Goal: Check status: Check status

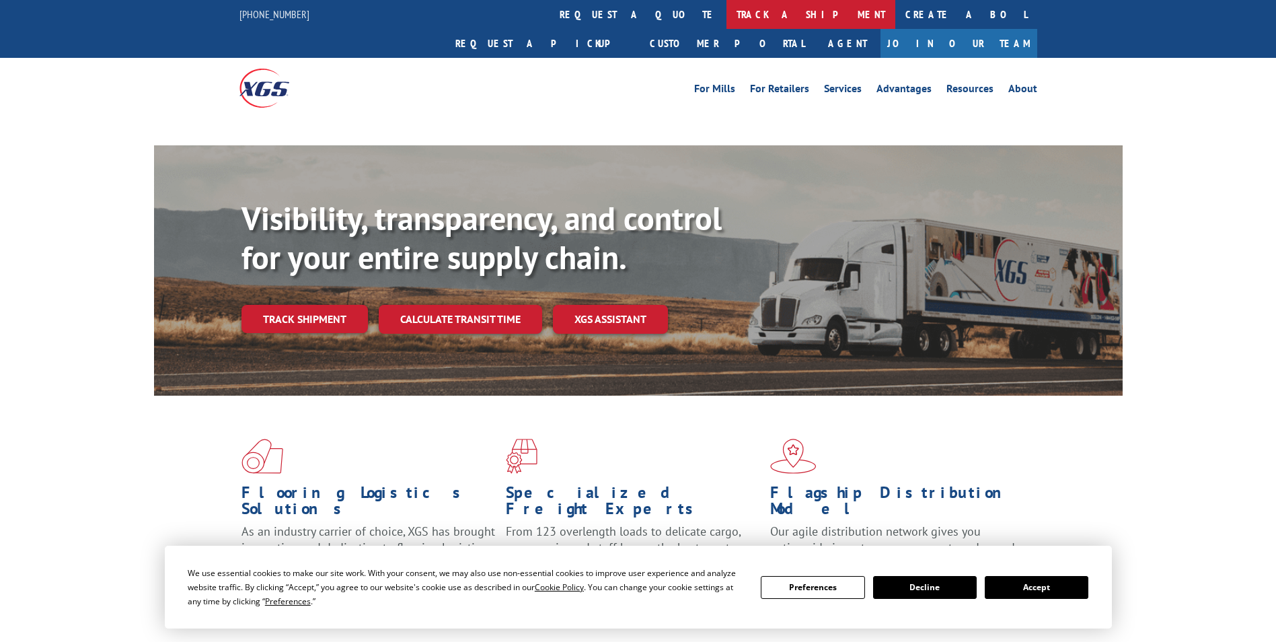
click at [727, 24] on link "track a shipment" at bounding box center [811, 14] width 169 height 29
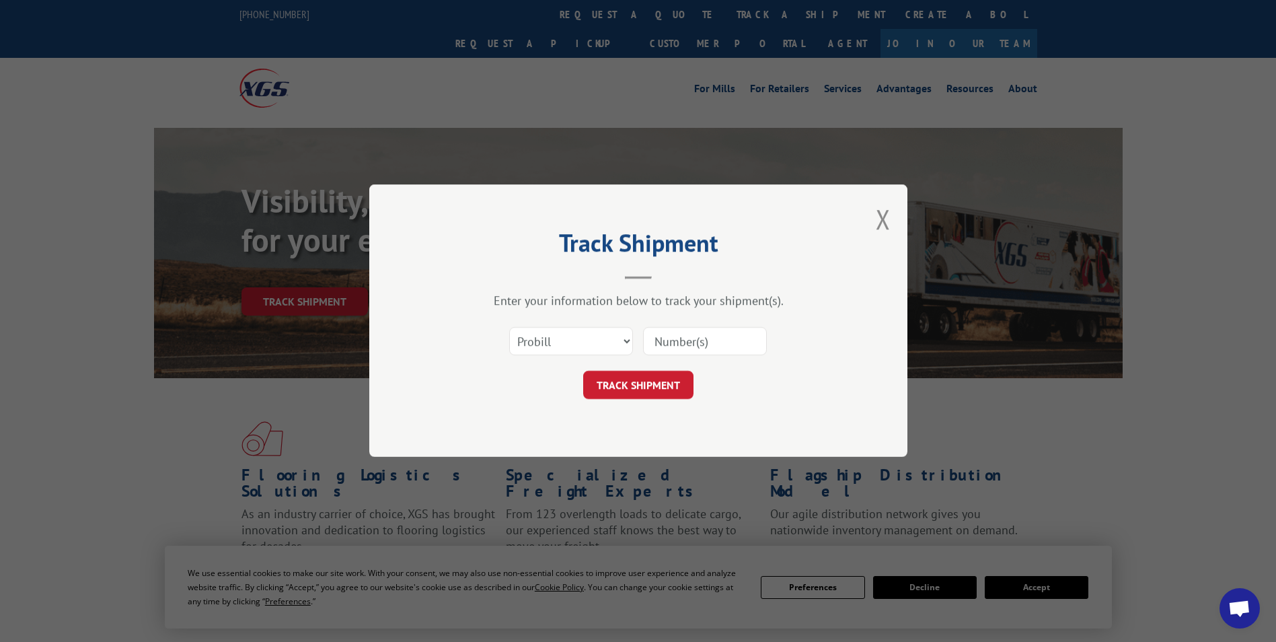
click at [587, 327] on div "Select category... Probill BOL PO" at bounding box center [571, 341] width 122 height 31
click at [579, 362] on div "Select category... Probill BOL PO" at bounding box center [639, 342] width 404 height 44
click at [572, 343] on select "Select category... Probill BOL PO" at bounding box center [571, 342] width 124 height 28
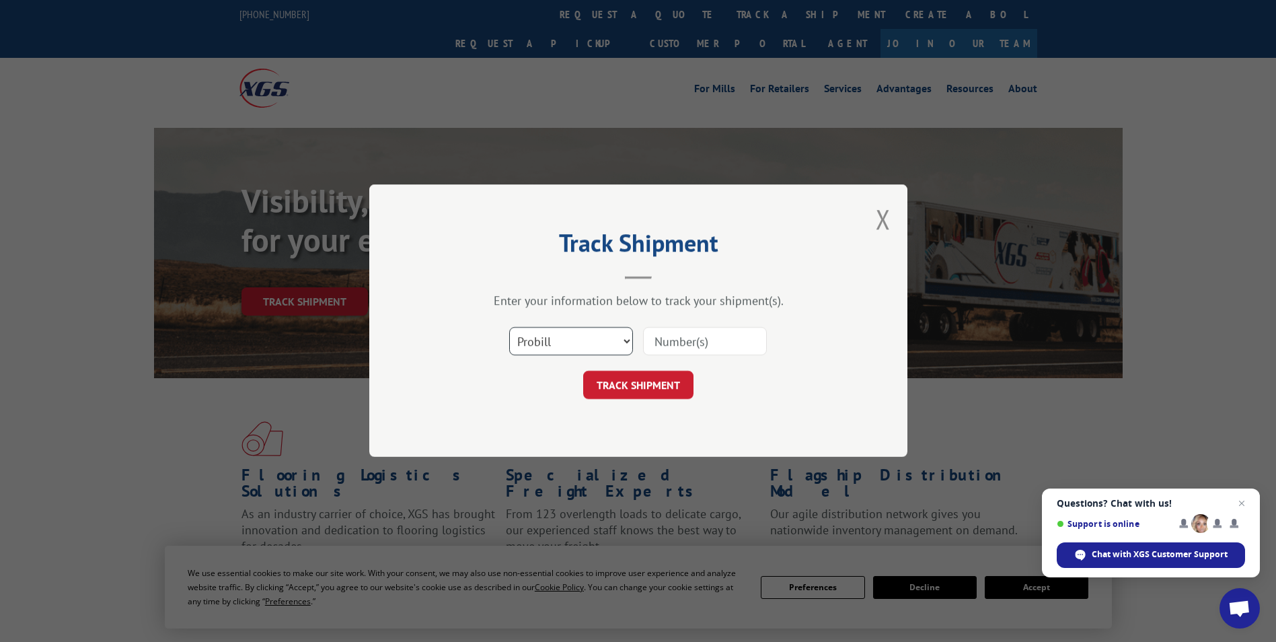
select select "bol"
click at [509, 328] on select "Select category... Probill BOL PO" at bounding box center [571, 342] width 124 height 28
click at [690, 330] on input at bounding box center [705, 342] width 124 height 28
paste input "5320817"
type input "5320817"
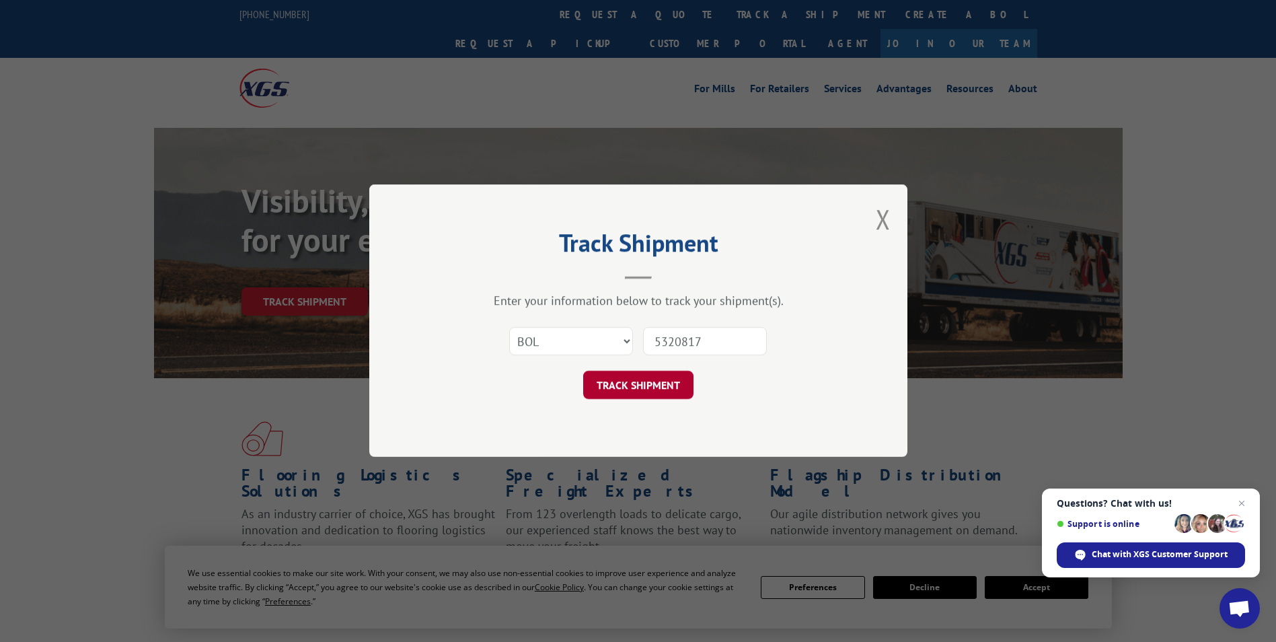
click at [690, 391] on button "TRACK SHIPMENT" at bounding box center [638, 385] width 110 height 28
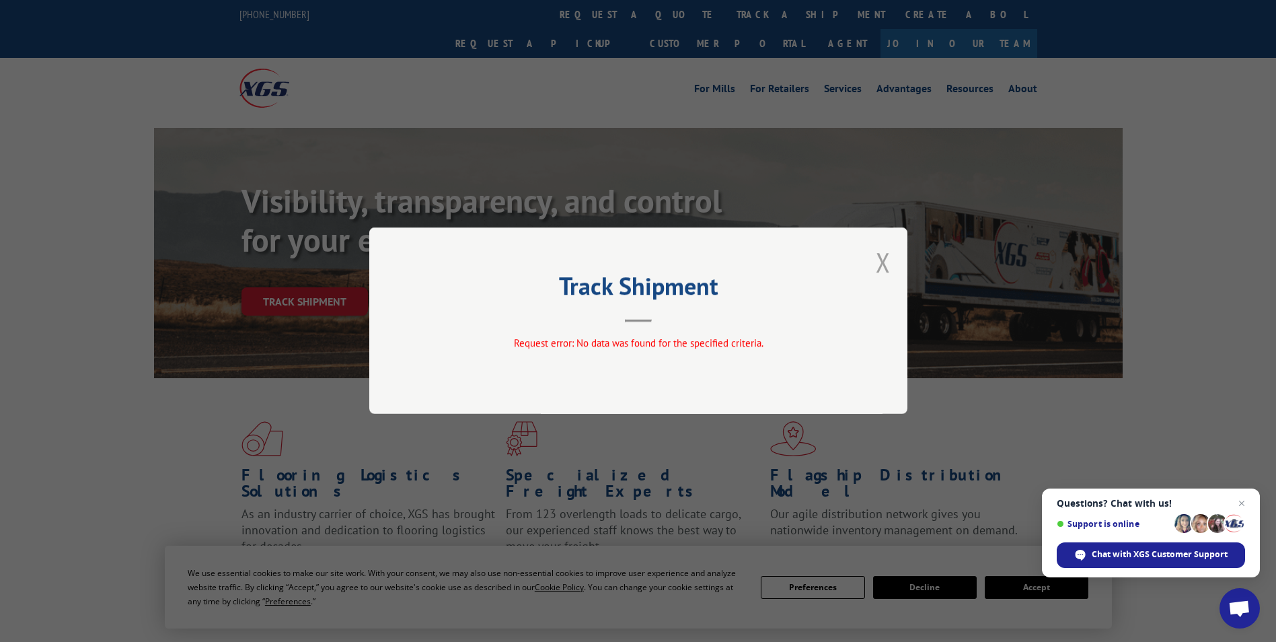
click at [884, 266] on button "Close modal" at bounding box center [883, 262] width 15 height 36
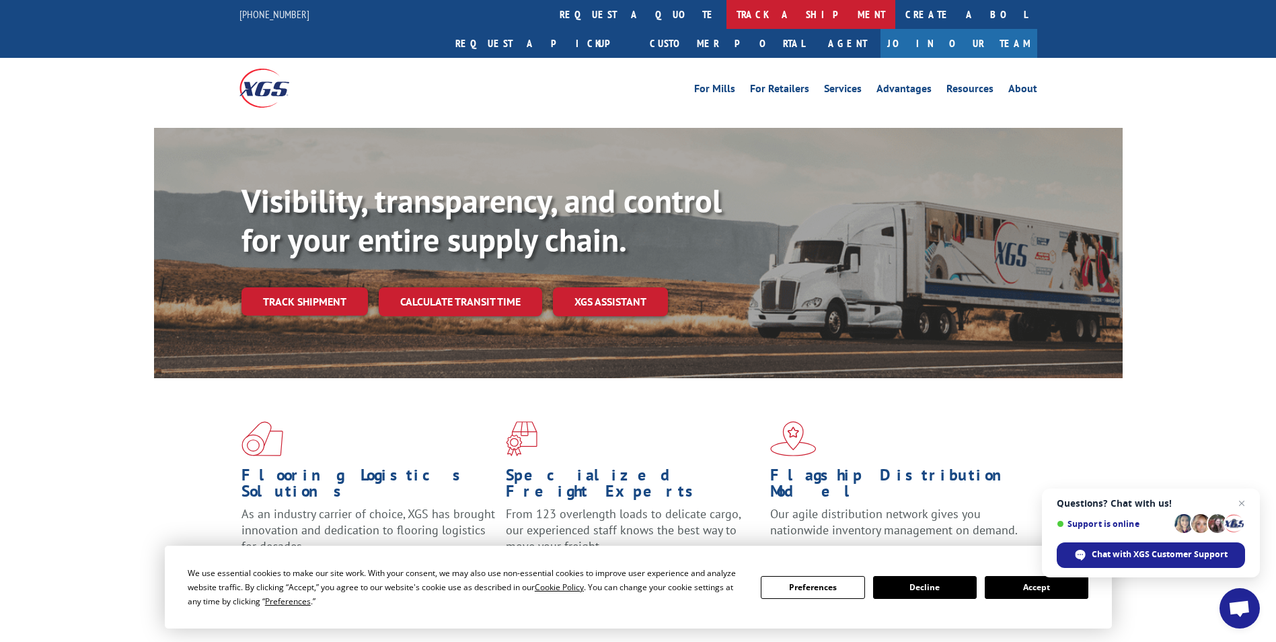
click at [727, 11] on link "track a shipment" at bounding box center [811, 14] width 169 height 29
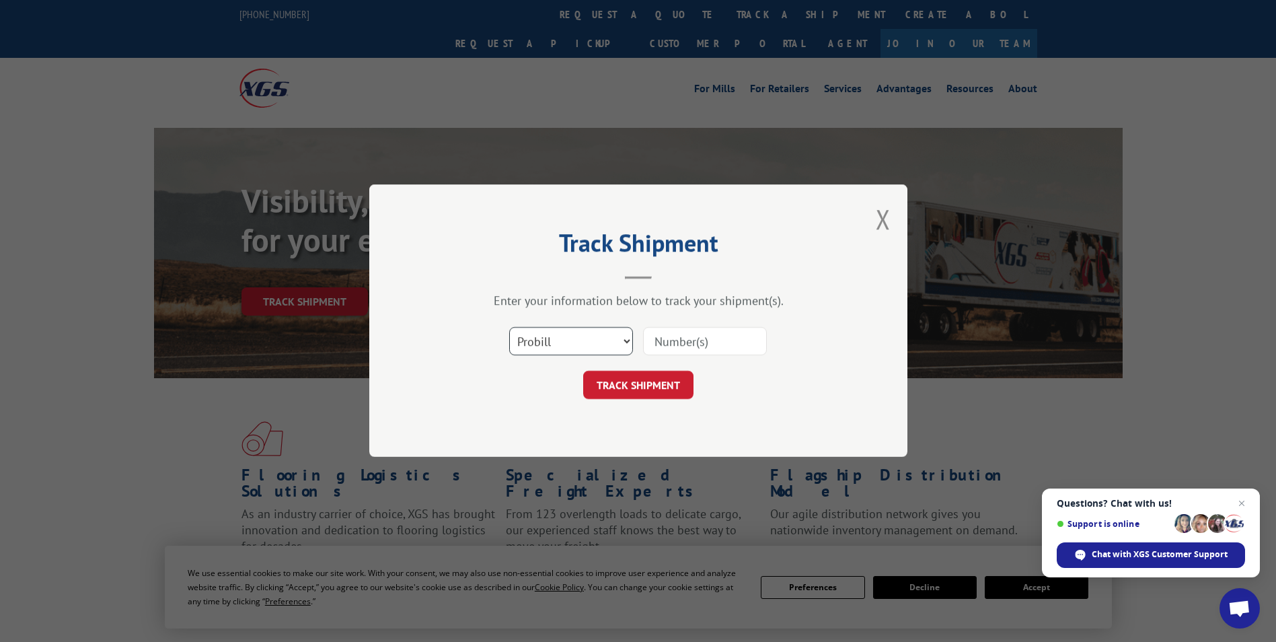
click at [567, 336] on select "Select category... Probill BOL PO" at bounding box center [571, 342] width 124 height 28
click at [509, 328] on select "Select category... Probill BOL PO" at bounding box center [571, 342] width 124 height 28
click at [654, 345] on input at bounding box center [705, 342] width 124 height 28
click at [532, 330] on select "Select category... Probill BOL PO" at bounding box center [571, 342] width 124 height 28
select select "probill"
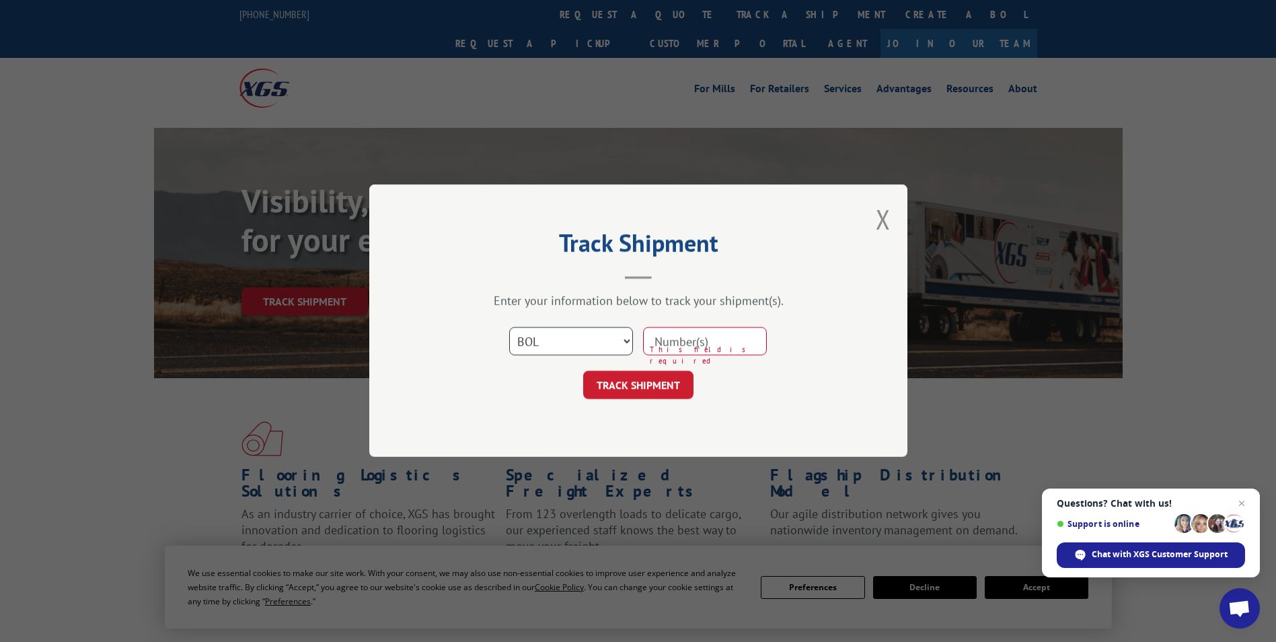
click at [509, 328] on select "Select category... Probill BOL PO" at bounding box center [571, 342] width 124 height 28
click at [671, 347] on input at bounding box center [705, 342] width 124 height 28
paste input "17518120"
type input "17518120"
click at [610, 388] on button "TRACK SHIPMENT" at bounding box center [638, 385] width 110 height 28
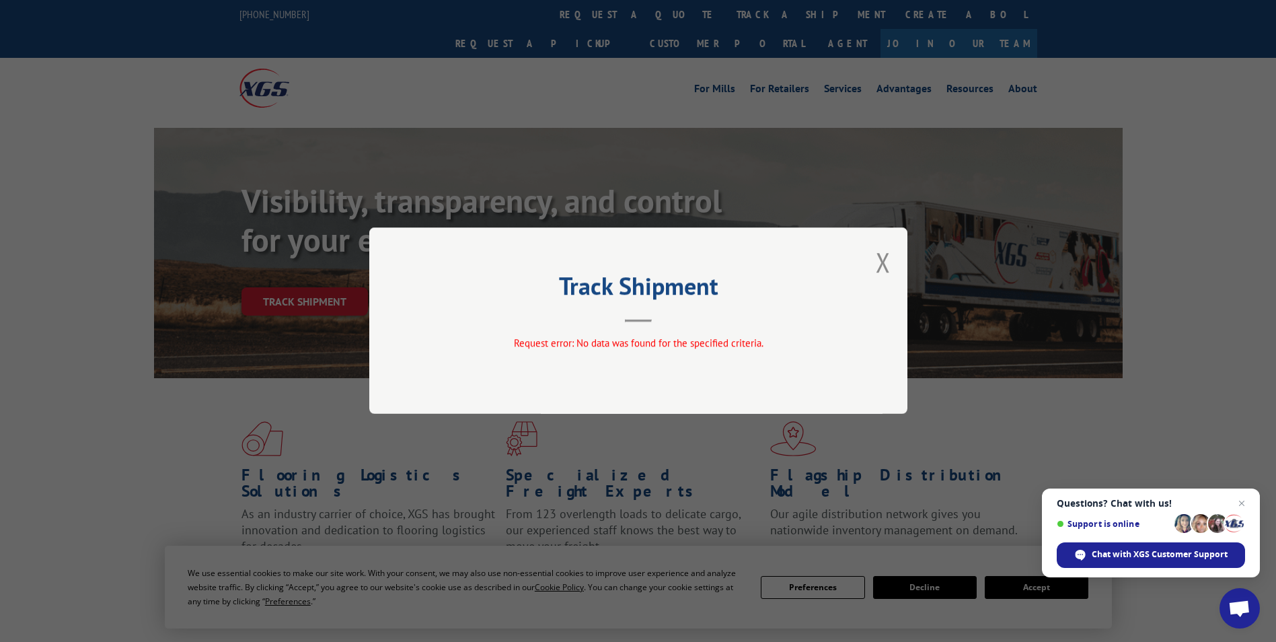
click at [875, 260] on div "Track Shipment Request error: No data was found for the specified criteria." at bounding box center [638, 320] width 538 height 186
click at [875, 262] on div "Track Shipment Request error: No data was found for the specified criteria." at bounding box center [638, 320] width 538 height 186
click at [875, 268] on div "Track Shipment Request error: No data was found for the specified criteria." at bounding box center [638, 320] width 538 height 186
click at [887, 265] on button "Close modal" at bounding box center [883, 262] width 15 height 36
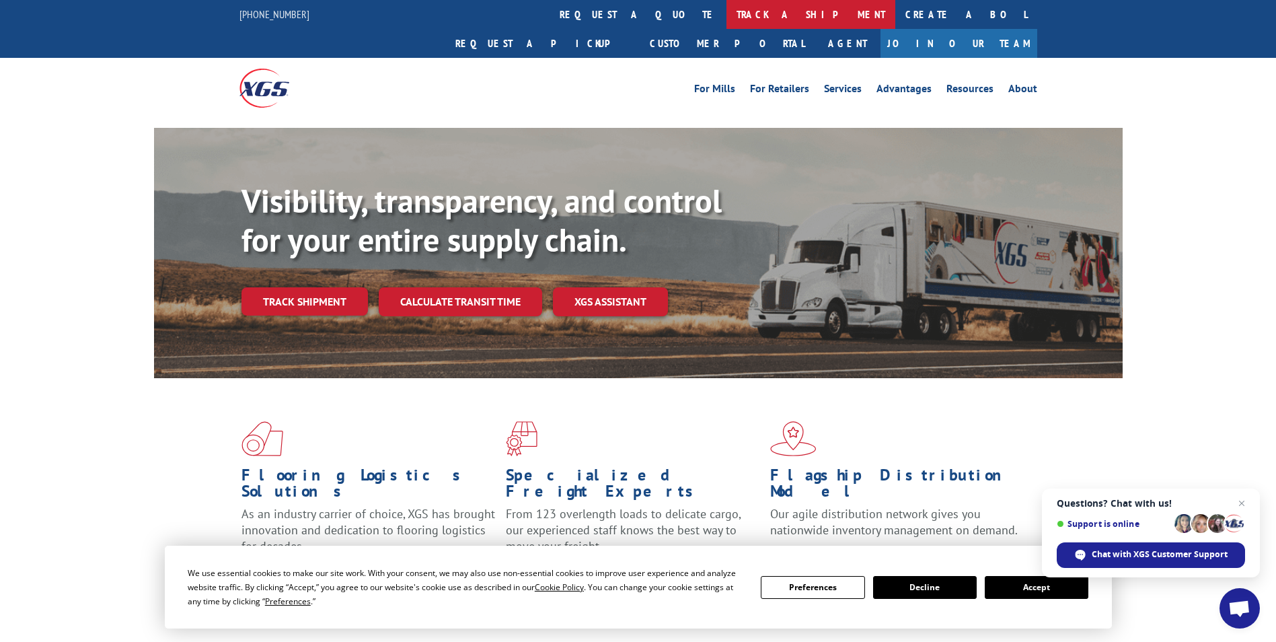
click at [727, 17] on link "track a shipment" at bounding box center [811, 14] width 169 height 29
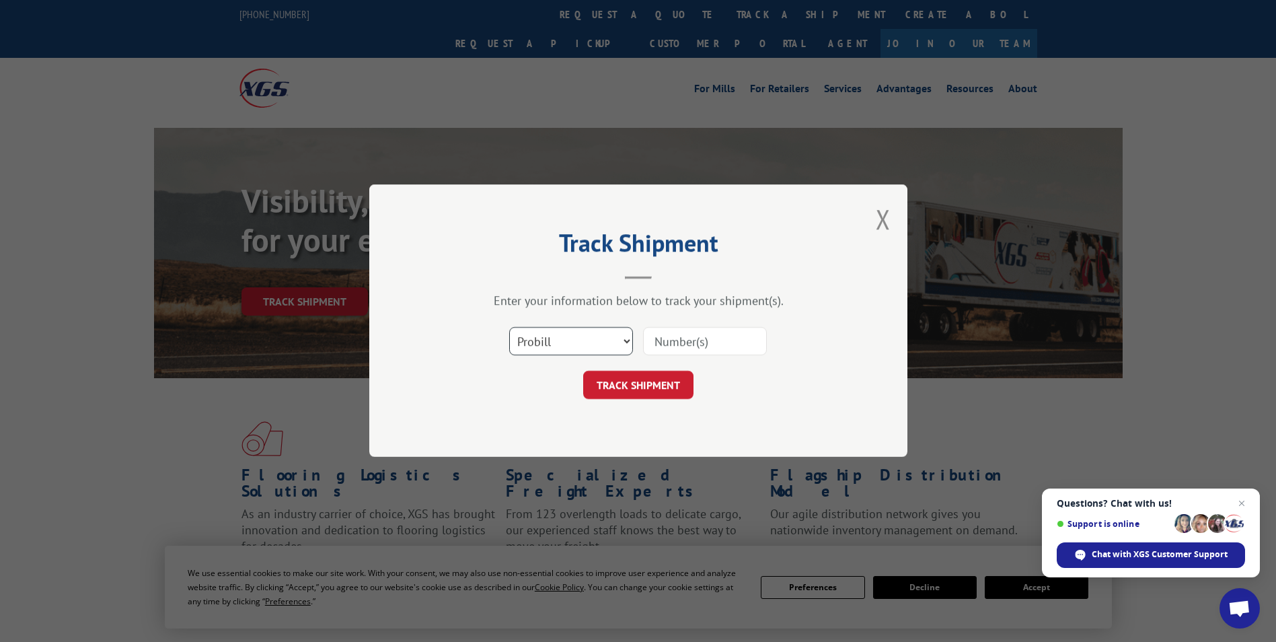
click at [600, 347] on select "Select category... Probill BOL PO" at bounding box center [571, 342] width 124 height 28
select select "bol"
click at [509, 328] on select "Select category... Probill BOL PO" at bounding box center [571, 342] width 124 height 28
click at [689, 342] on input at bounding box center [705, 342] width 124 height 28
paste input "5320817"
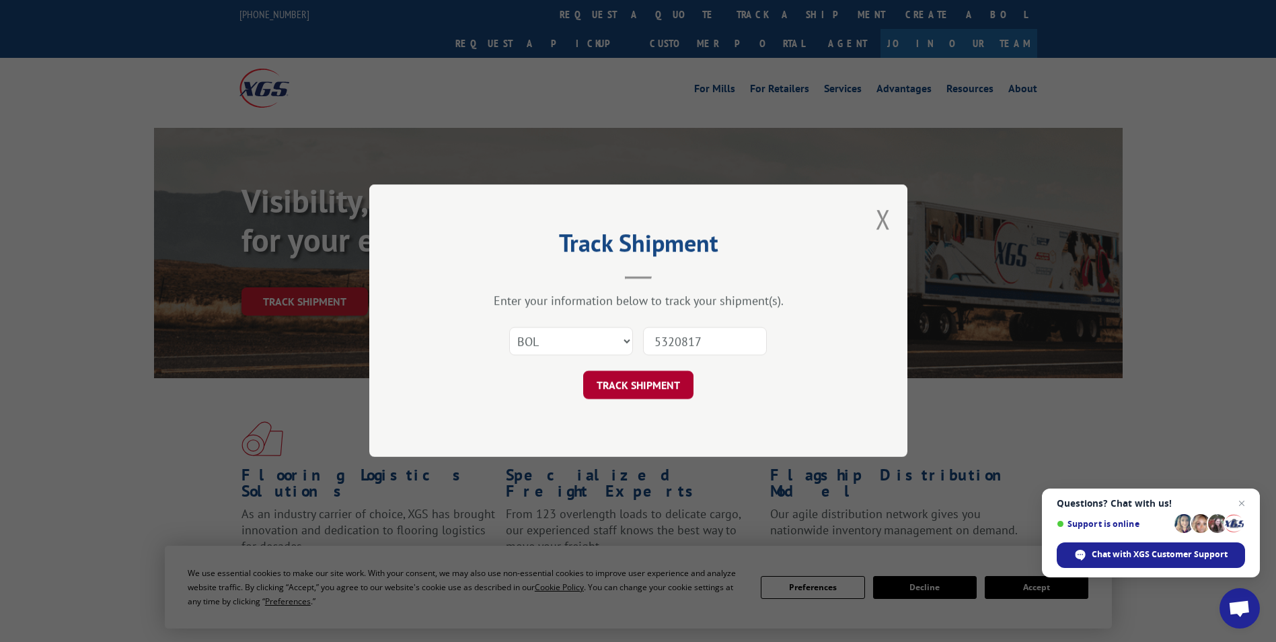
type input "5320817"
click at [658, 377] on button "TRACK SHIPMENT" at bounding box center [638, 385] width 110 height 28
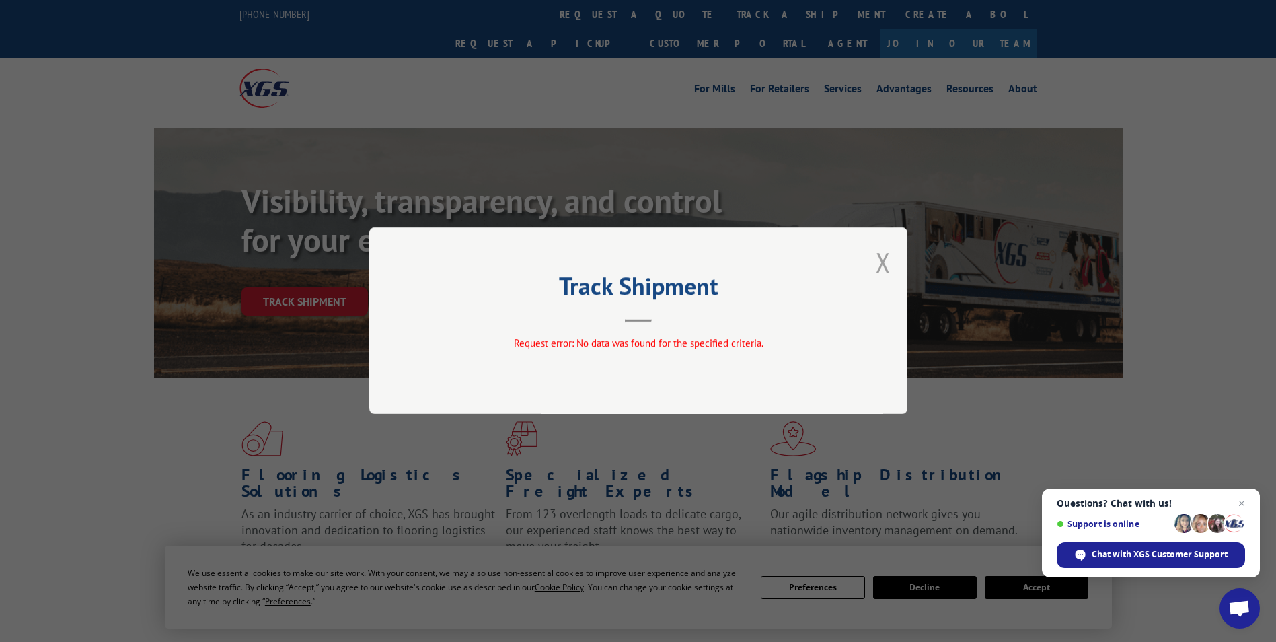
click at [887, 261] on button "Close modal" at bounding box center [883, 262] width 15 height 36
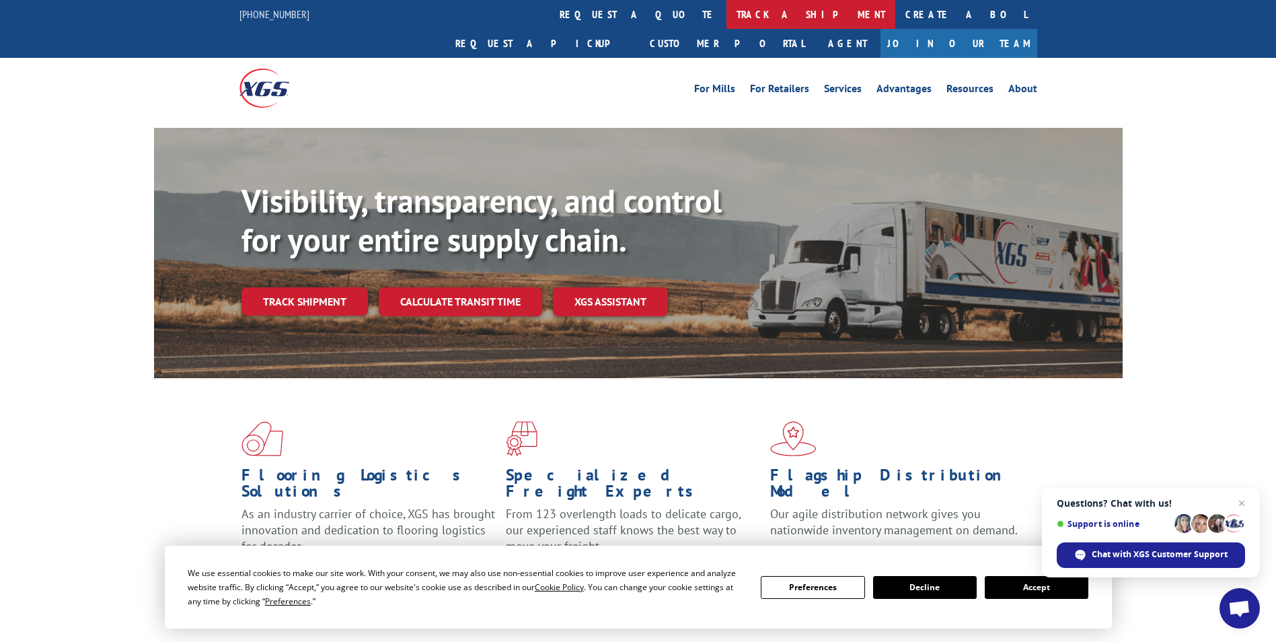
click at [727, 13] on link "track a shipment" at bounding box center [811, 14] width 169 height 29
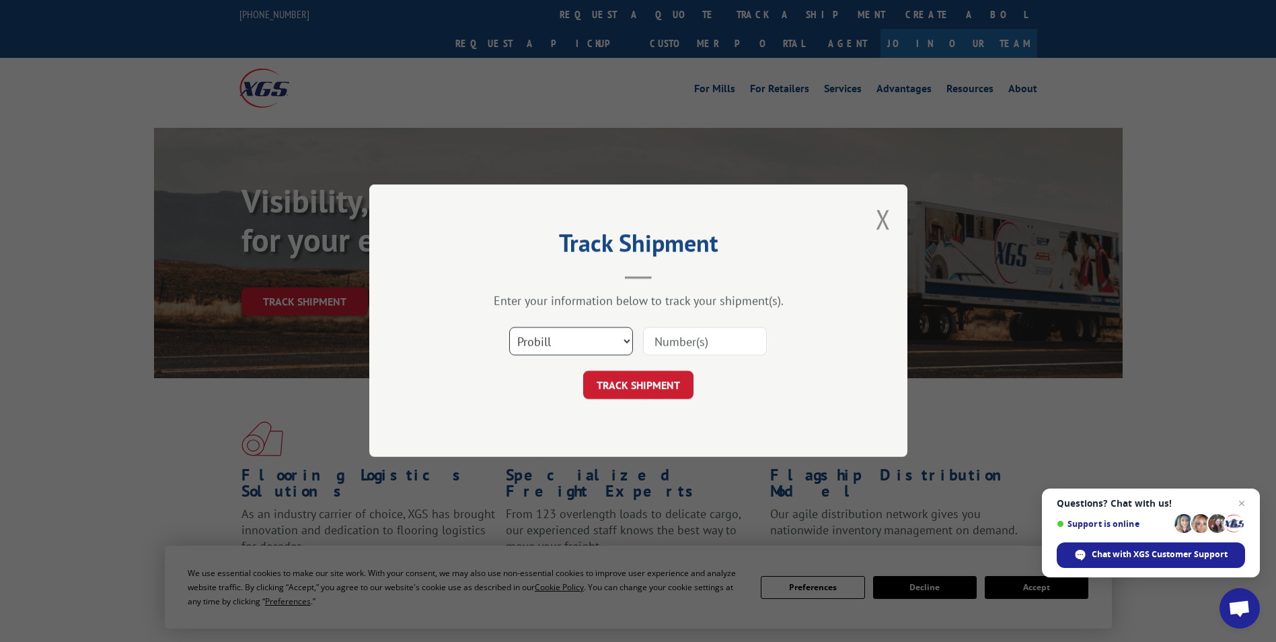
click at [559, 332] on select "Select category... Probill BOL PO" at bounding box center [571, 342] width 124 height 28
click at [509, 328] on select "Select category... Probill BOL PO" at bounding box center [571, 342] width 124 height 28
click at [666, 337] on input at bounding box center [705, 342] width 124 height 28
click at [544, 336] on select "Select category... Probill BOL PO" at bounding box center [571, 342] width 124 height 28
select select "po"
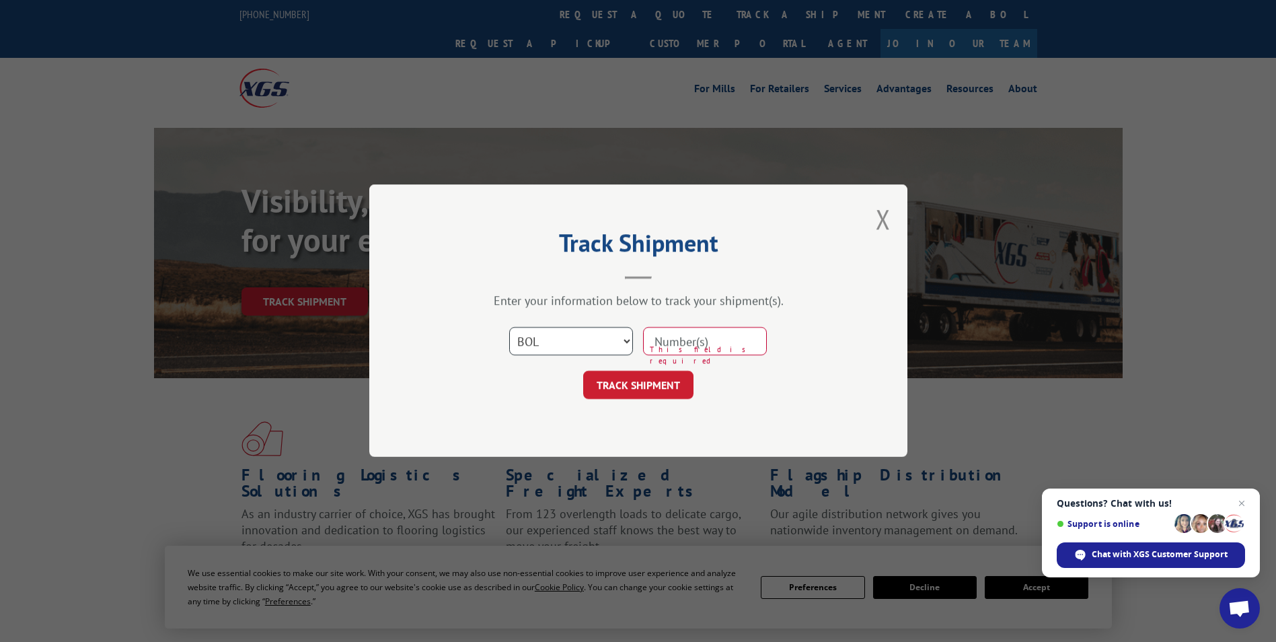
click at [509, 328] on select "Select category... Probill BOL PO" at bounding box center [571, 342] width 124 height 28
click at [661, 345] on input at bounding box center [705, 342] width 124 height 28
paste input "17513076"
type input "17513076"
click at [622, 387] on button "TRACK SHIPMENT" at bounding box center [638, 385] width 110 height 28
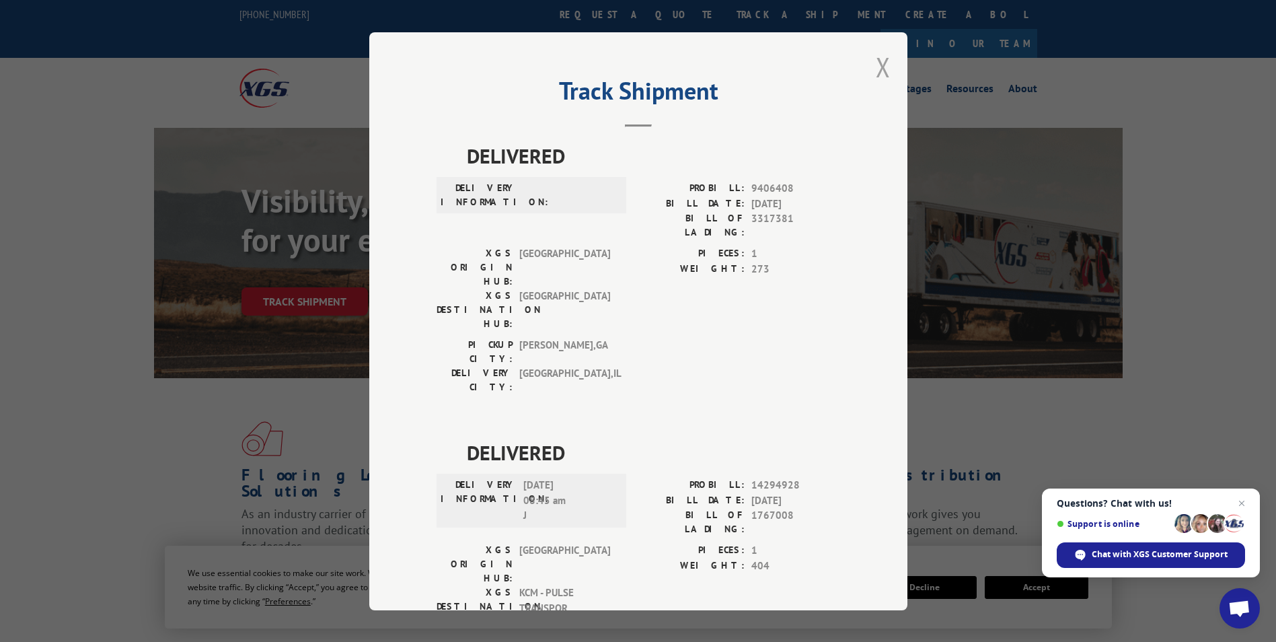
click at [877, 66] on button "Close modal" at bounding box center [883, 67] width 15 height 36
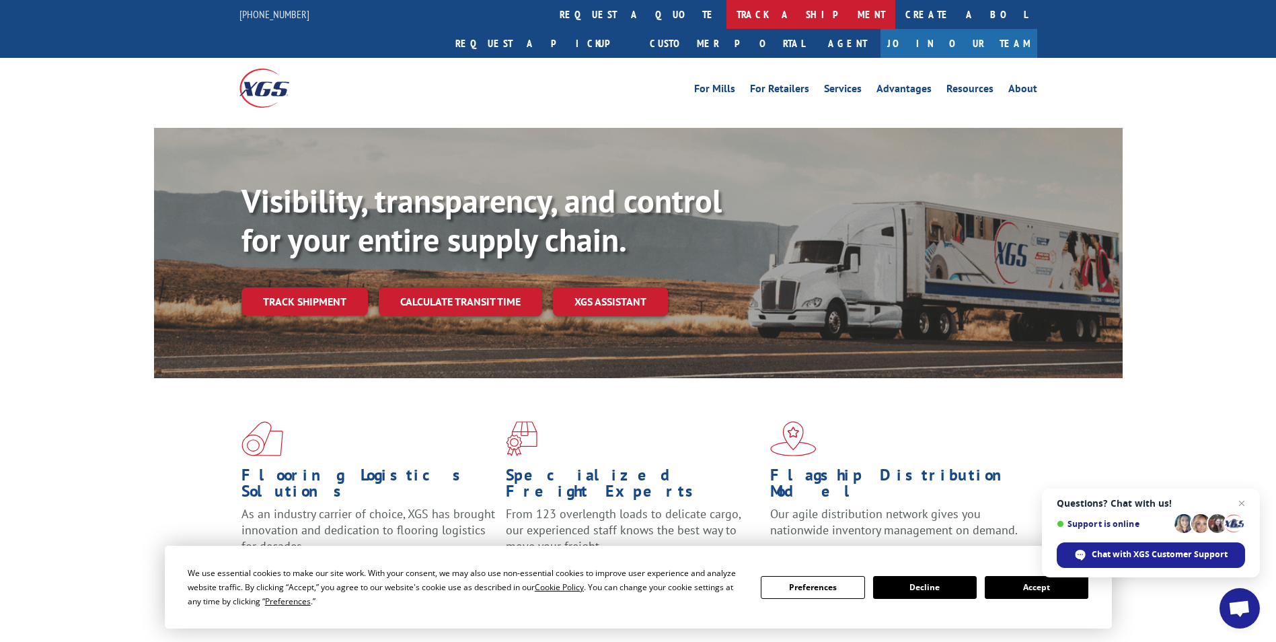
click at [727, 20] on link "track a shipment" at bounding box center [811, 14] width 169 height 29
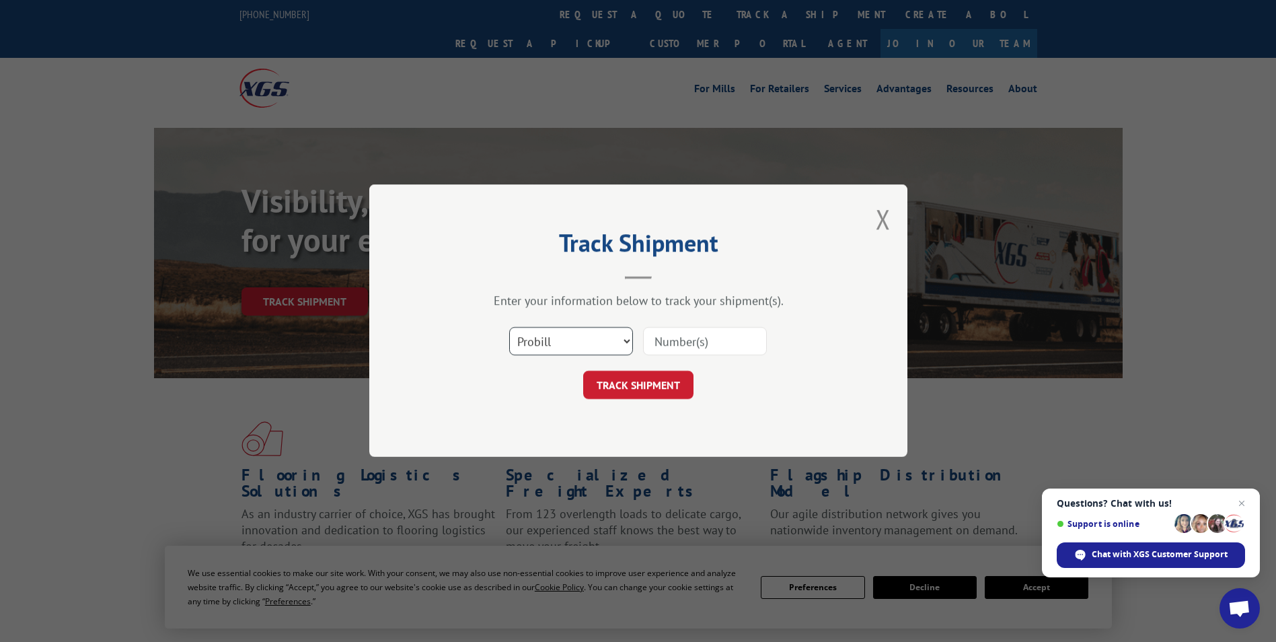
click at [521, 350] on select "Select category... Probill BOL PO" at bounding box center [571, 342] width 124 height 28
select select "bol"
click at [509, 328] on select "Select category... Probill BOL PO" at bounding box center [571, 342] width 124 height 28
click at [672, 336] on input at bounding box center [705, 342] width 124 height 28
paste input "3304205"
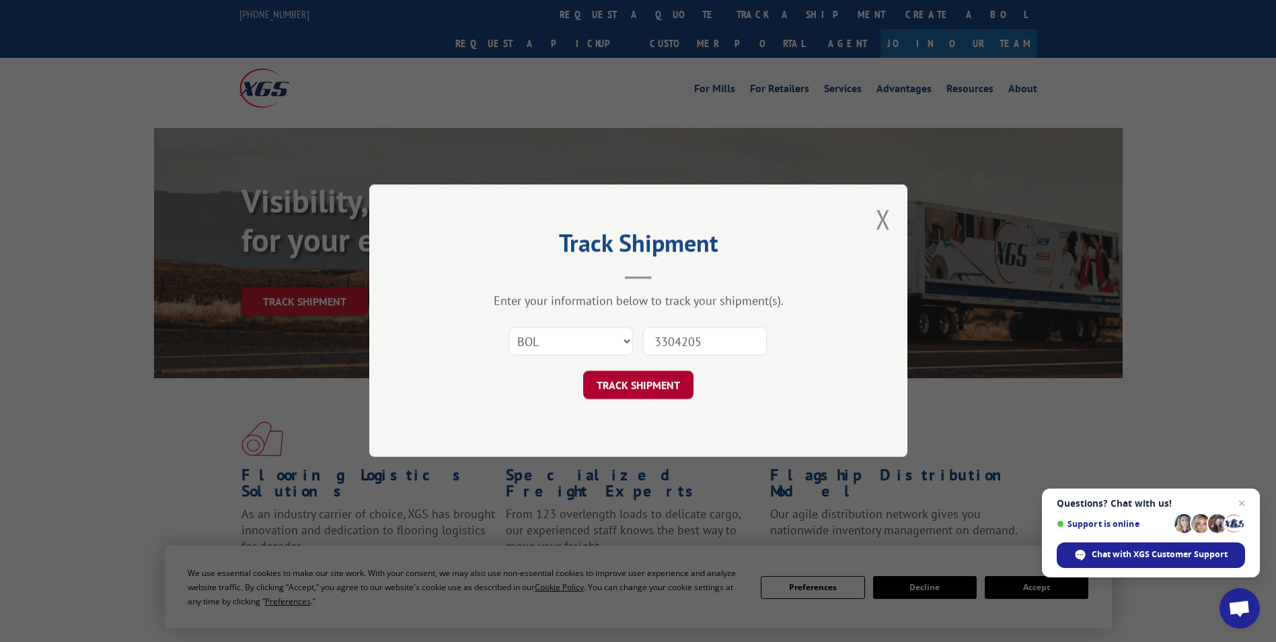
type input "3304205"
click at [654, 398] on button "TRACK SHIPMENT" at bounding box center [638, 385] width 110 height 28
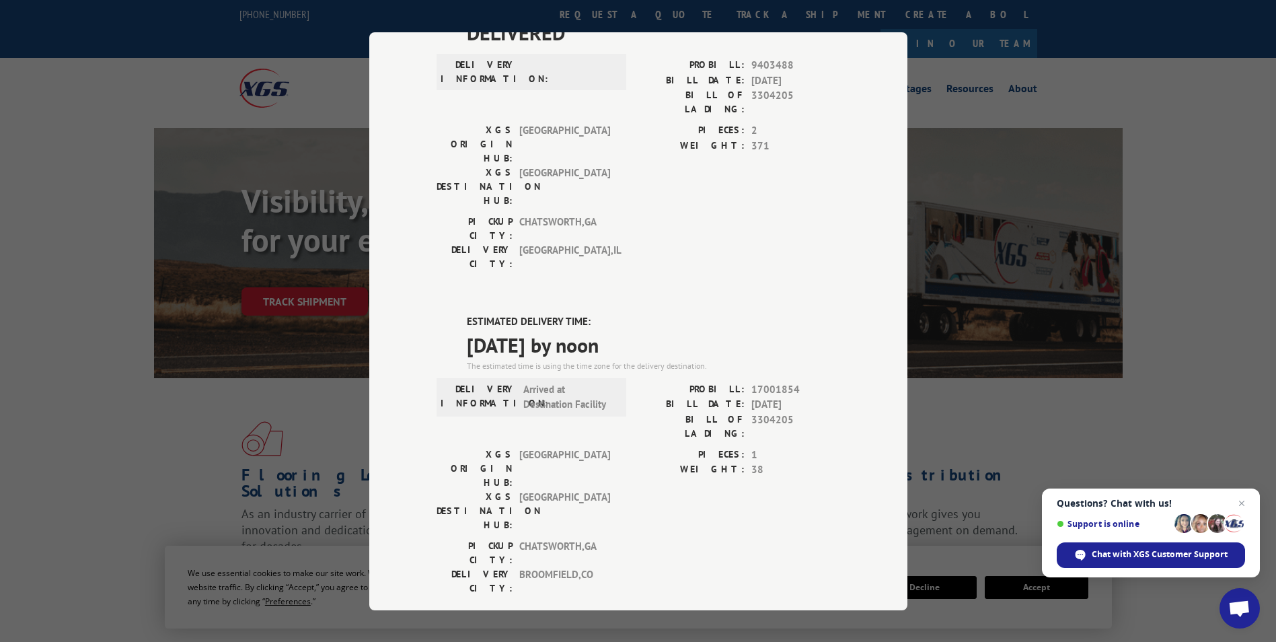
scroll to position [135, 0]
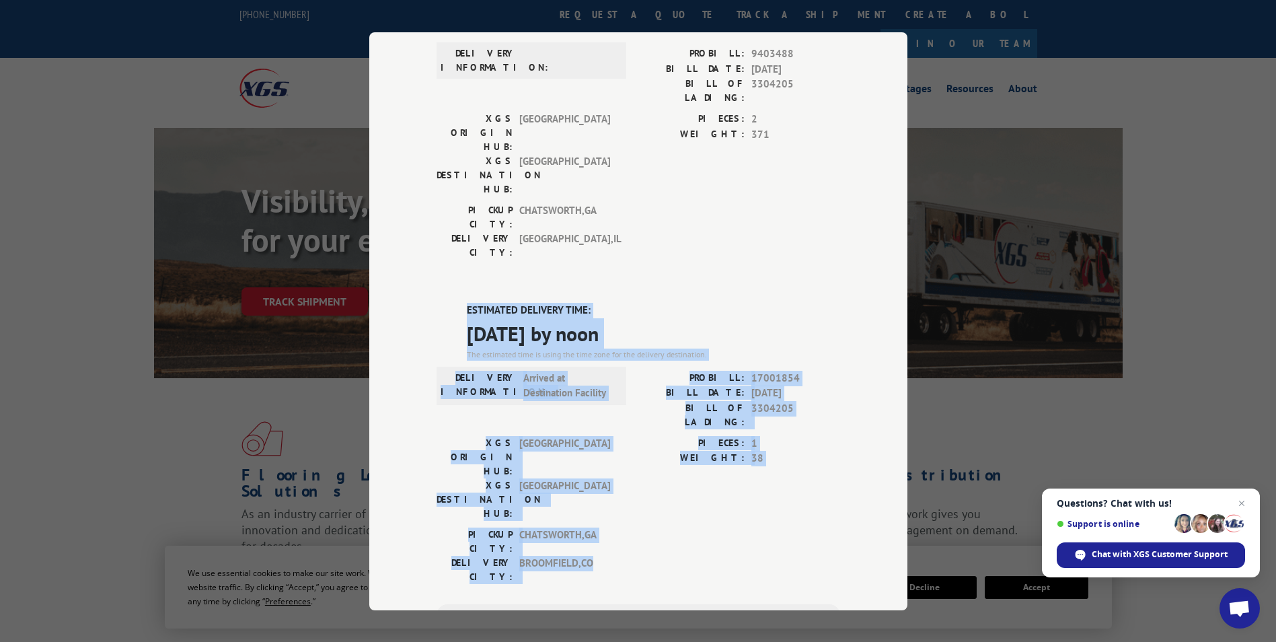
drag, startPoint x: 457, startPoint y: 240, endPoint x: 770, endPoint y: 428, distance: 365.8
click at [770, 428] on div "ESTIMATED DELIVERY TIME: [DATE] by noon The estimated time is using the time zo…" at bounding box center [639, 545] width 404 height 484
copy div "ESTIMATED DELIVERY TIME: [DATE] by noon The estimated time is using the time zo…"
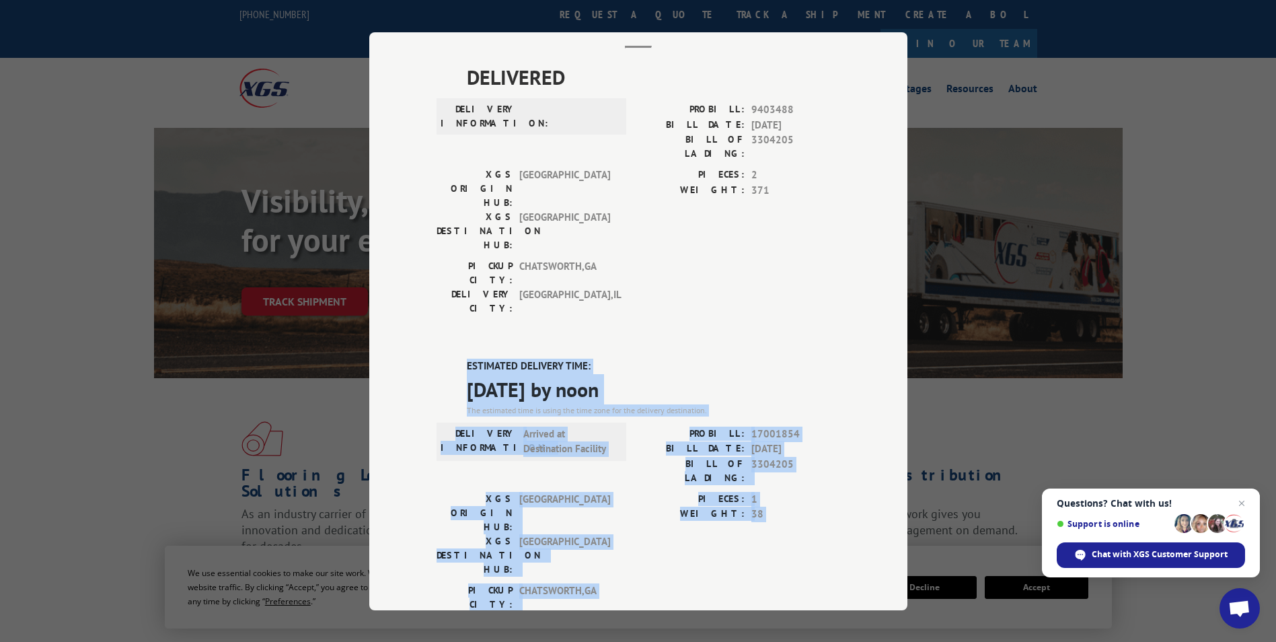
scroll to position [0, 0]
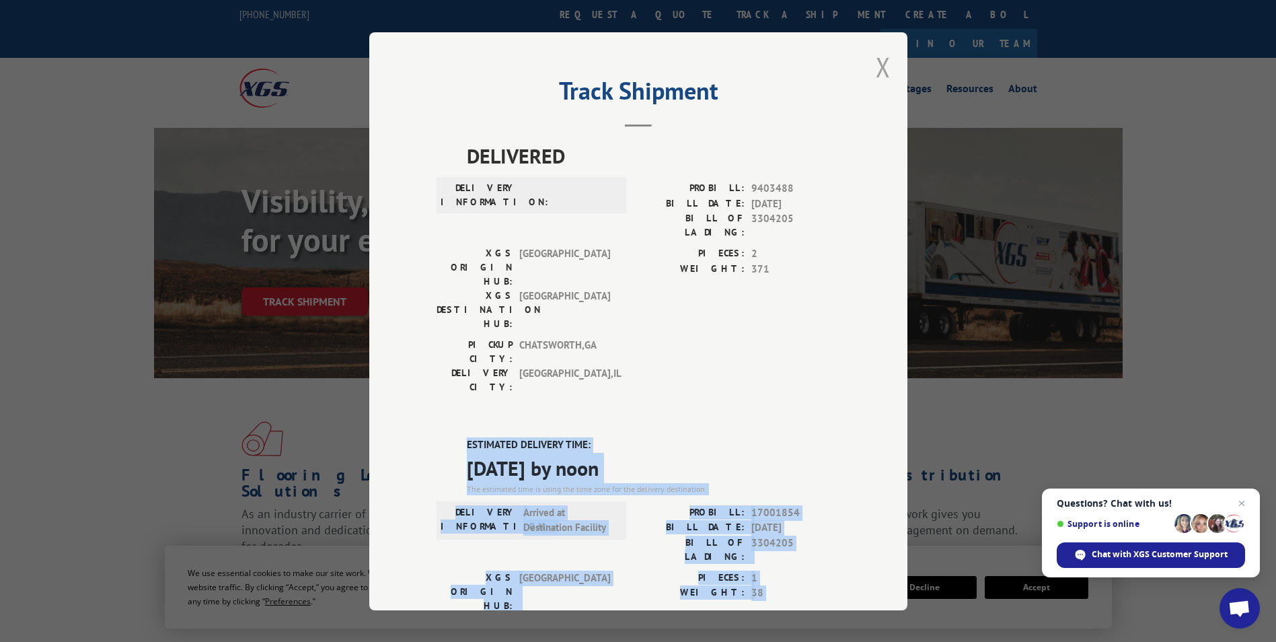
click at [876, 65] on button "Close modal" at bounding box center [883, 67] width 15 height 36
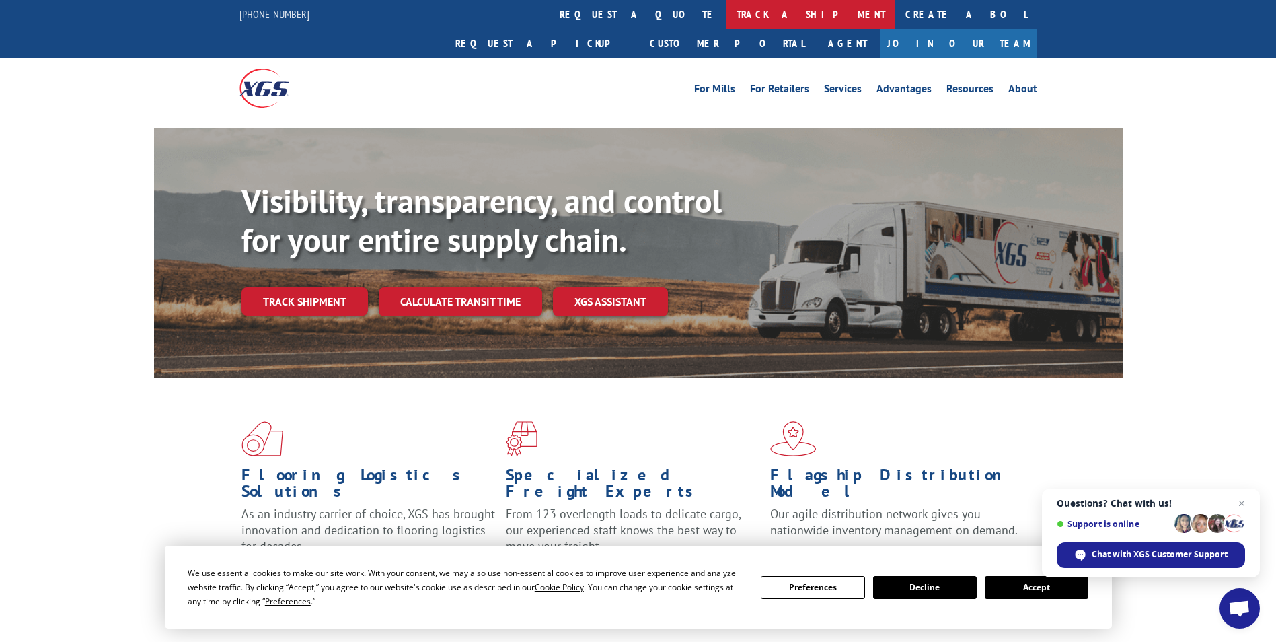
click at [727, 13] on link "track a shipment" at bounding box center [811, 14] width 169 height 29
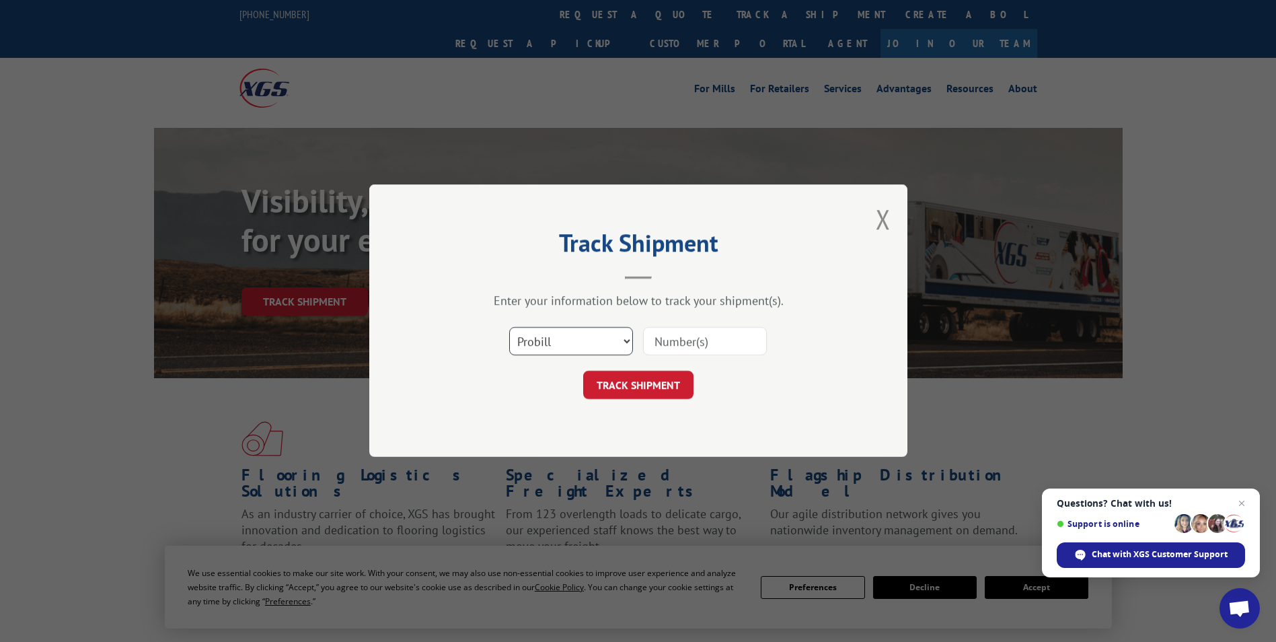
click at [544, 343] on select "Select category... Probill BOL PO" at bounding box center [571, 342] width 124 height 28
select select "bol"
click at [509, 328] on select "Select category... Probill BOL PO" at bounding box center [571, 342] width 124 height 28
click at [663, 332] on input at bounding box center [705, 342] width 124 height 28
paste input "5327733"
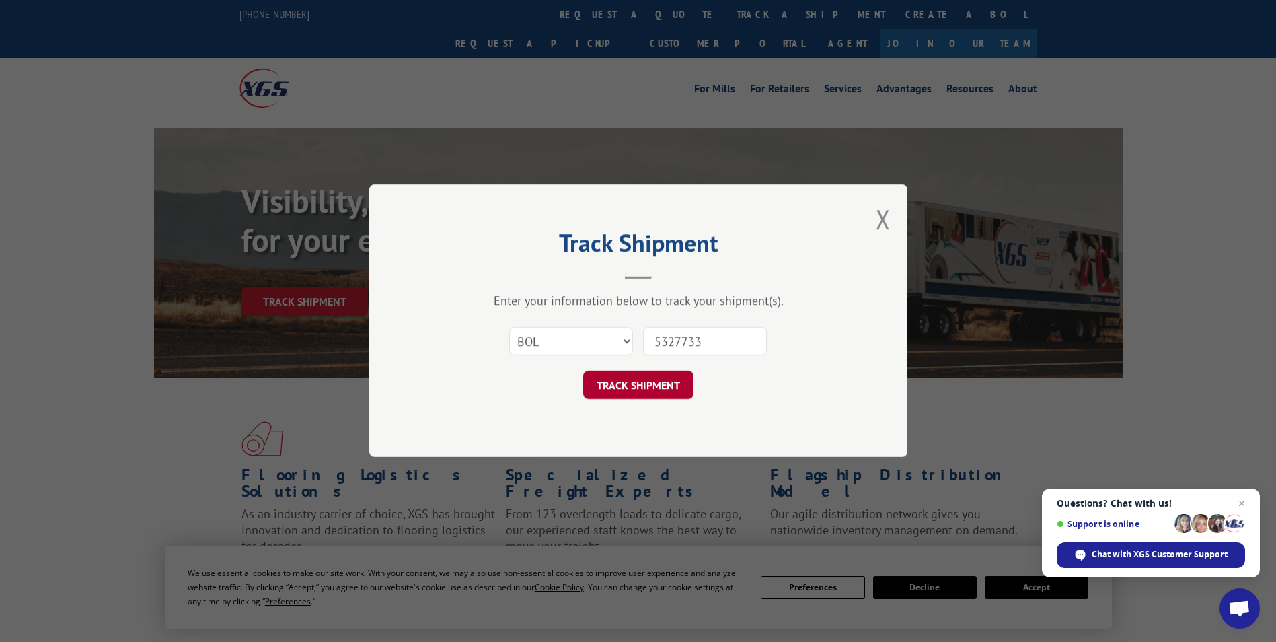
type input "5327733"
click at [632, 389] on button "TRACK SHIPMENT" at bounding box center [638, 385] width 110 height 28
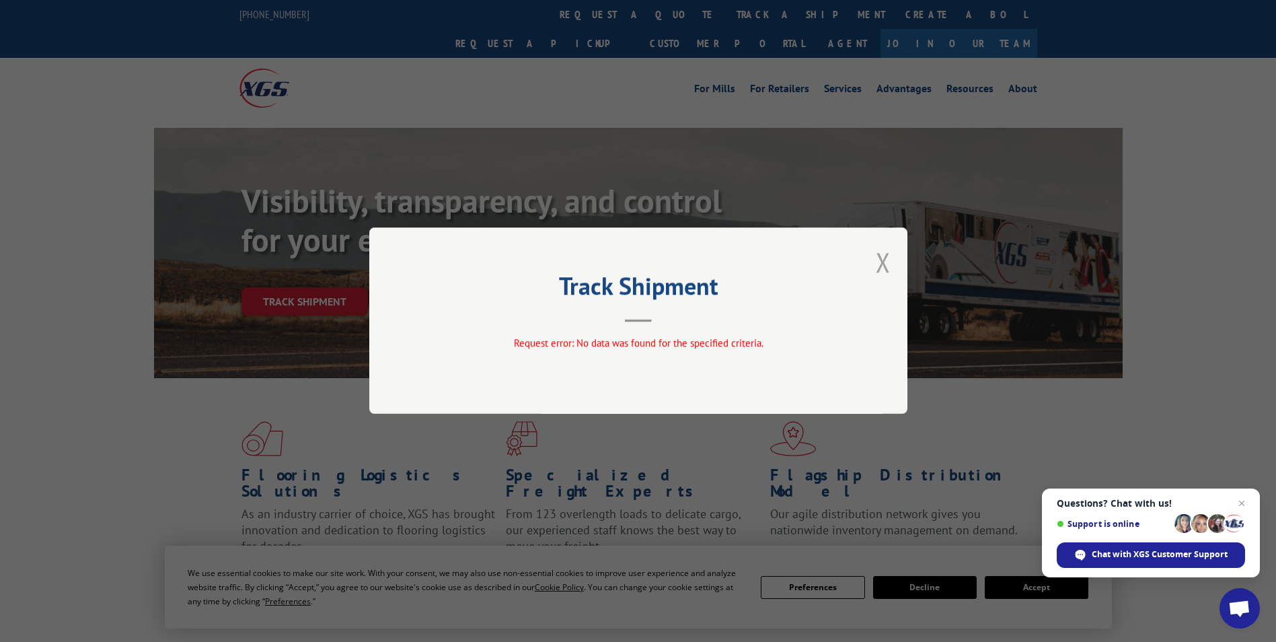
click at [882, 255] on button "Close modal" at bounding box center [883, 262] width 15 height 36
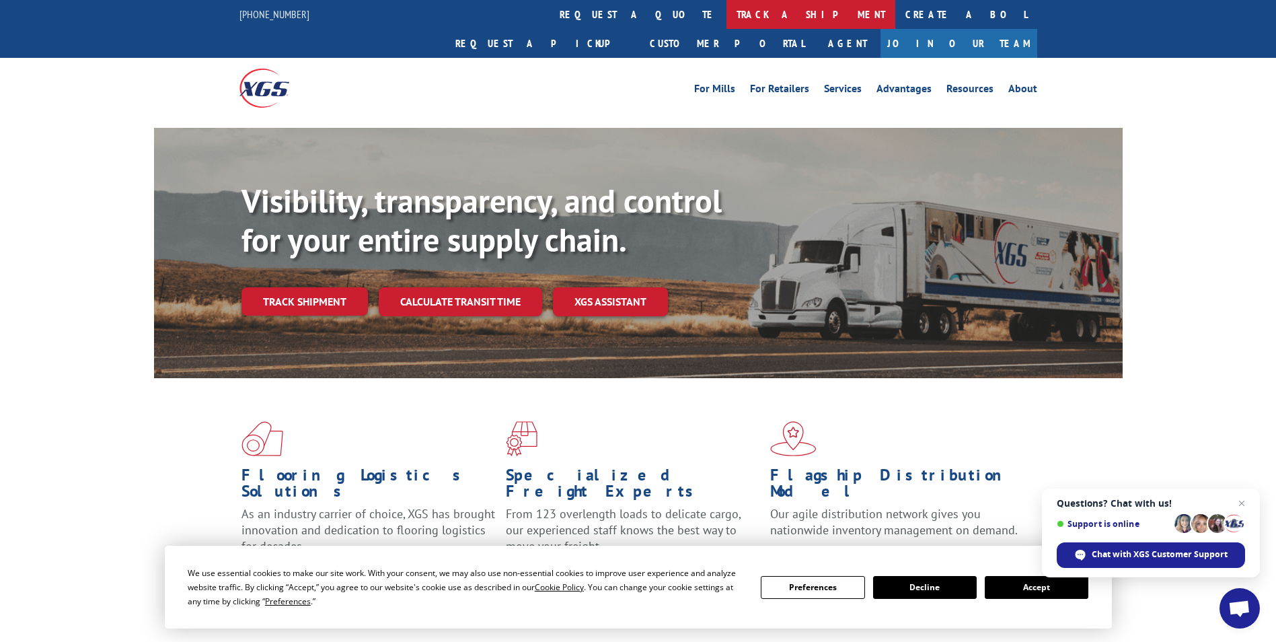
click at [727, 22] on link "track a shipment" at bounding box center [811, 14] width 169 height 29
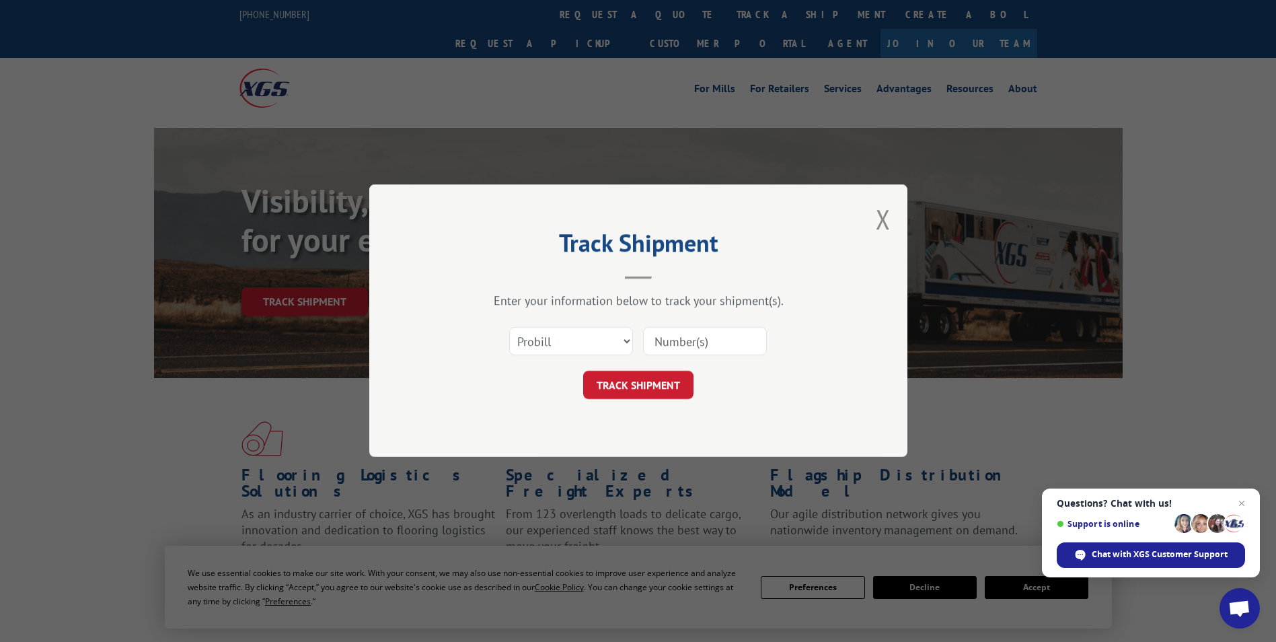
click at [554, 324] on div "Select category... Probill BOL PO" at bounding box center [639, 342] width 404 height 44
click at [550, 338] on select "Select category... Probill BOL PO" at bounding box center [571, 342] width 124 height 28
select select "po"
click at [509, 328] on select "Select category... Probill BOL PO" at bounding box center [571, 342] width 124 height 28
click at [681, 344] on input at bounding box center [705, 342] width 124 height 28
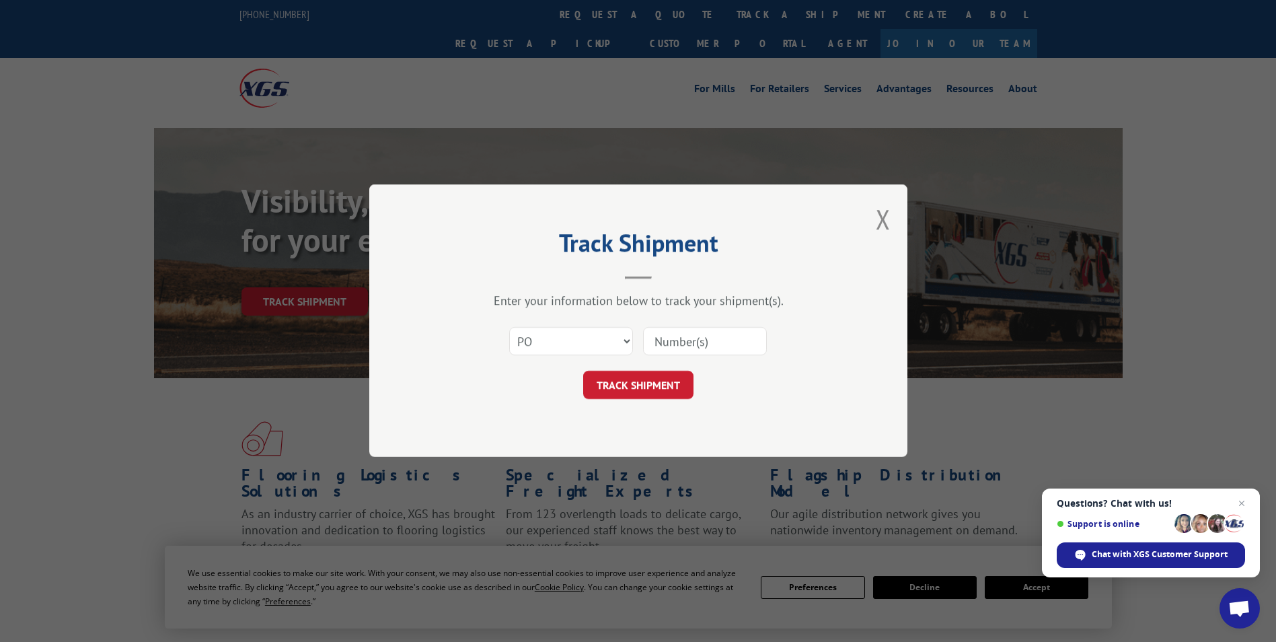
paste input "17513106"
type input "17513106"
click at [645, 390] on button "TRACK SHIPMENT" at bounding box center [638, 385] width 110 height 28
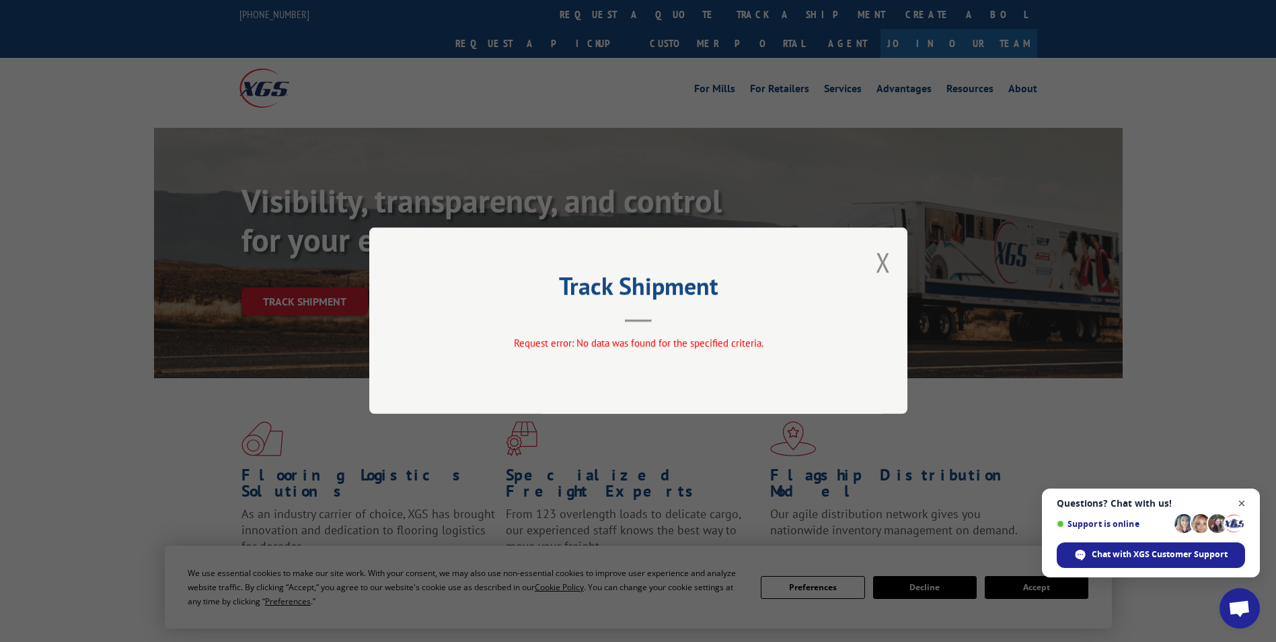
click at [1237, 500] on span "Close chat" at bounding box center [1242, 503] width 17 height 17
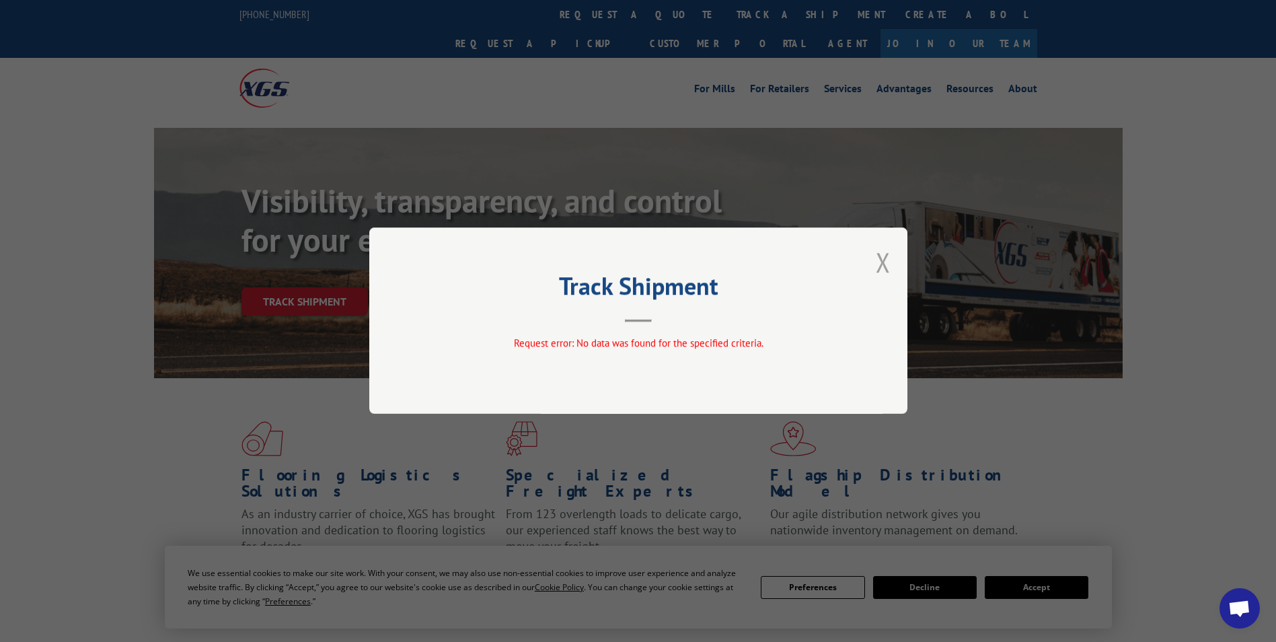
click at [881, 258] on button "Close modal" at bounding box center [883, 262] width 15 height 36
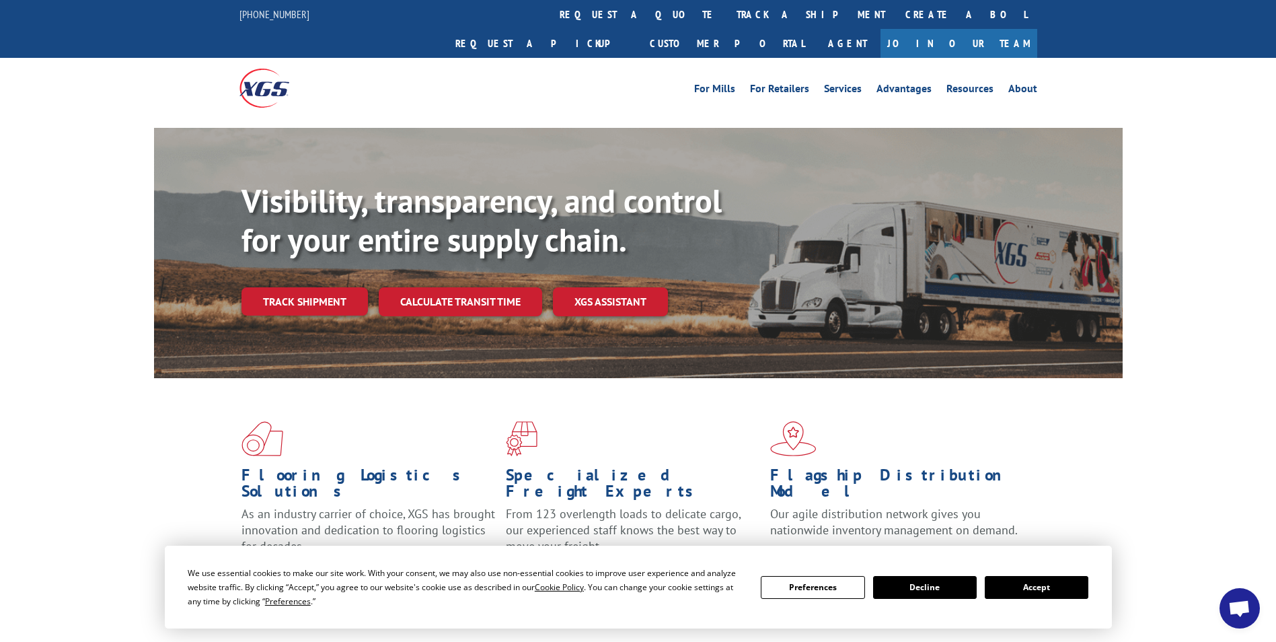
click at [1035, 587] on button "Accept" at bounding box center [1037, 587] width 104 height 23
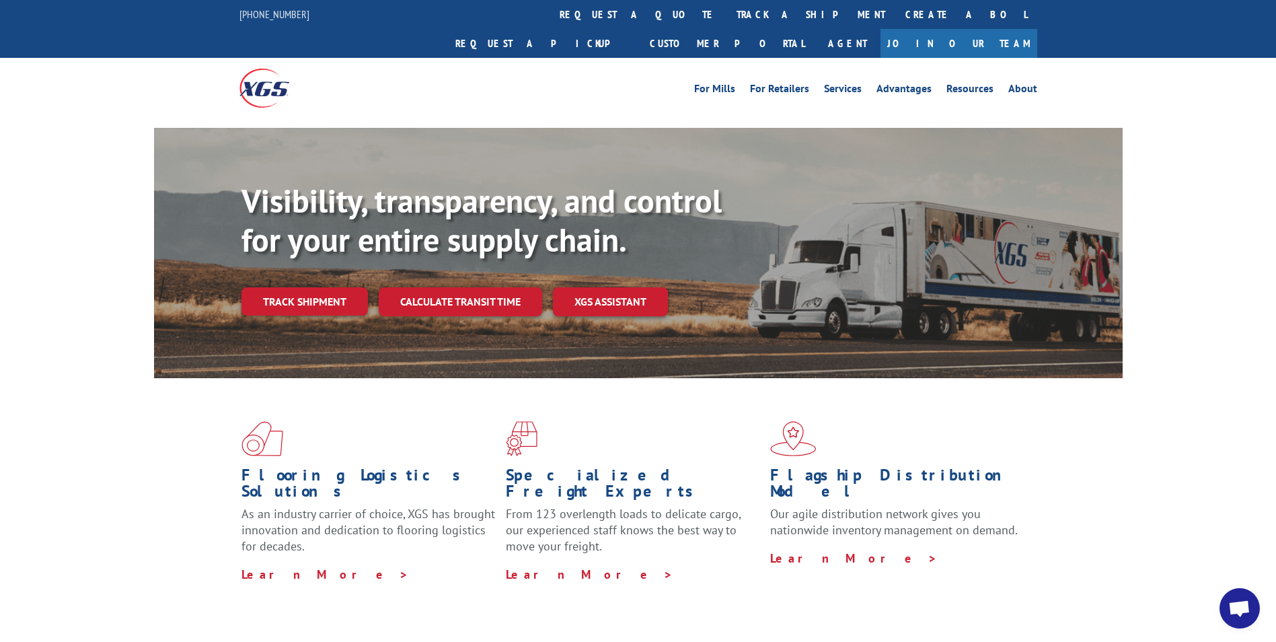
click at [727, 22] on link "track a shipment" at bounding box center [811, 14] width 169 height 29
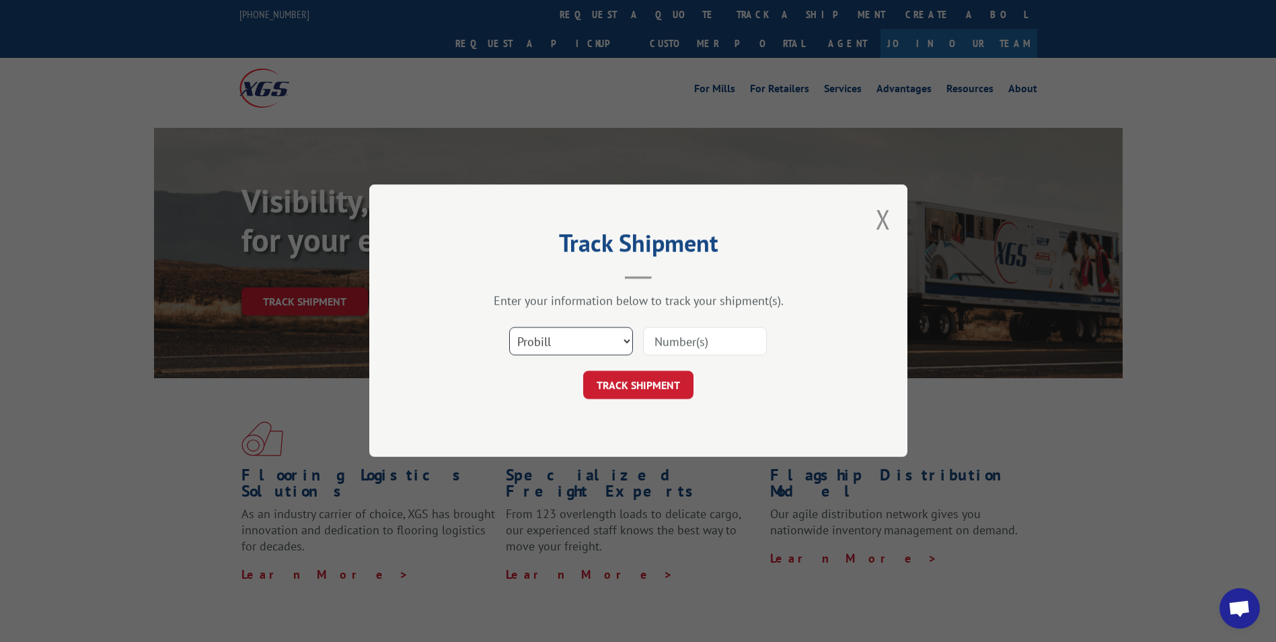
click at [567, 334] on select "Select category... Probill BOL PO" at bounding box center [571, 342] width 124 height 28
select select "po"
click at [509, 328] on select "Select category... Probill BOL PO" at bounding box center [571, 342] width 124 height 28
click at [677, 354] on input at bounding box center [705, 342] width 124 height 28
paste input "17513106"
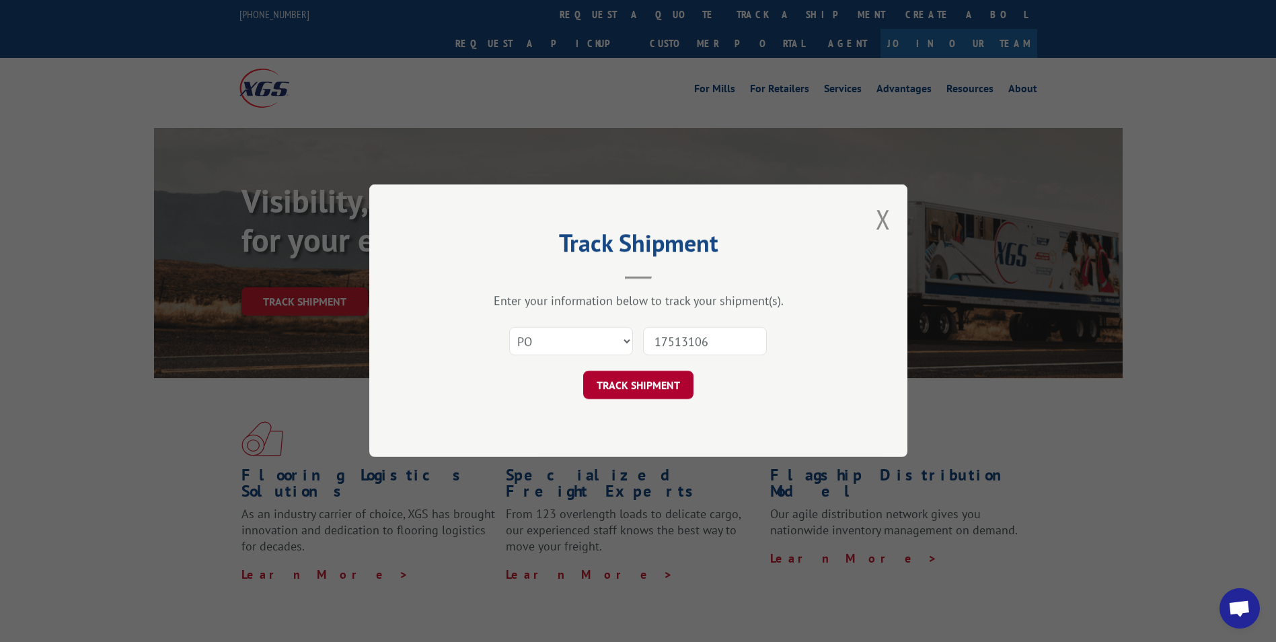
type input "17513106"
click at [643, 395] on button "TRACK SHIPMENT" at bounding box center [638, 385] width 110 height 28
